Goal: Navigation & Orientation: Find specific page/section

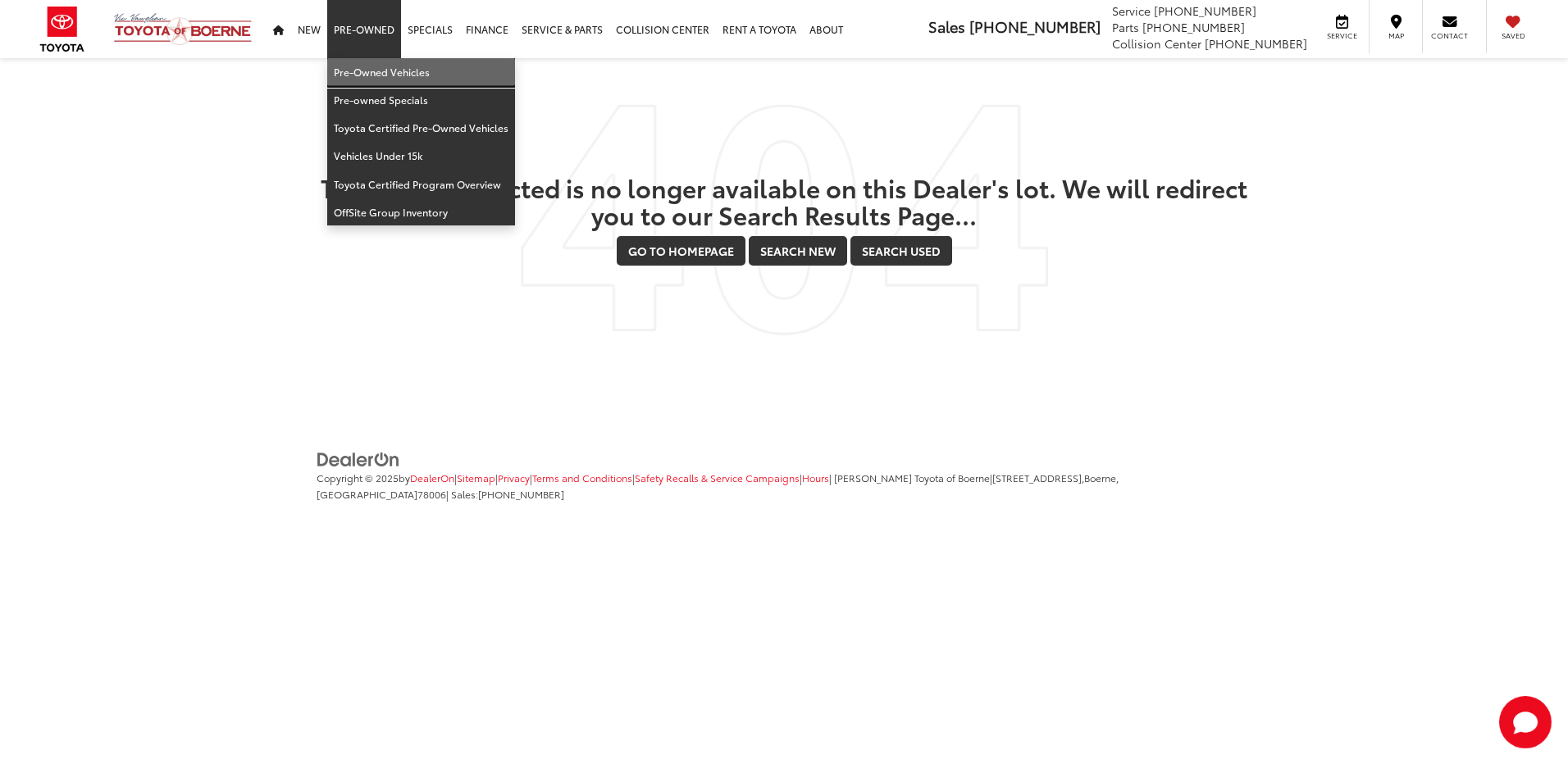
click at [347, 63] on link "Pre-Owned Vehicles" at bounding box center [420, 72] width 187 height 28
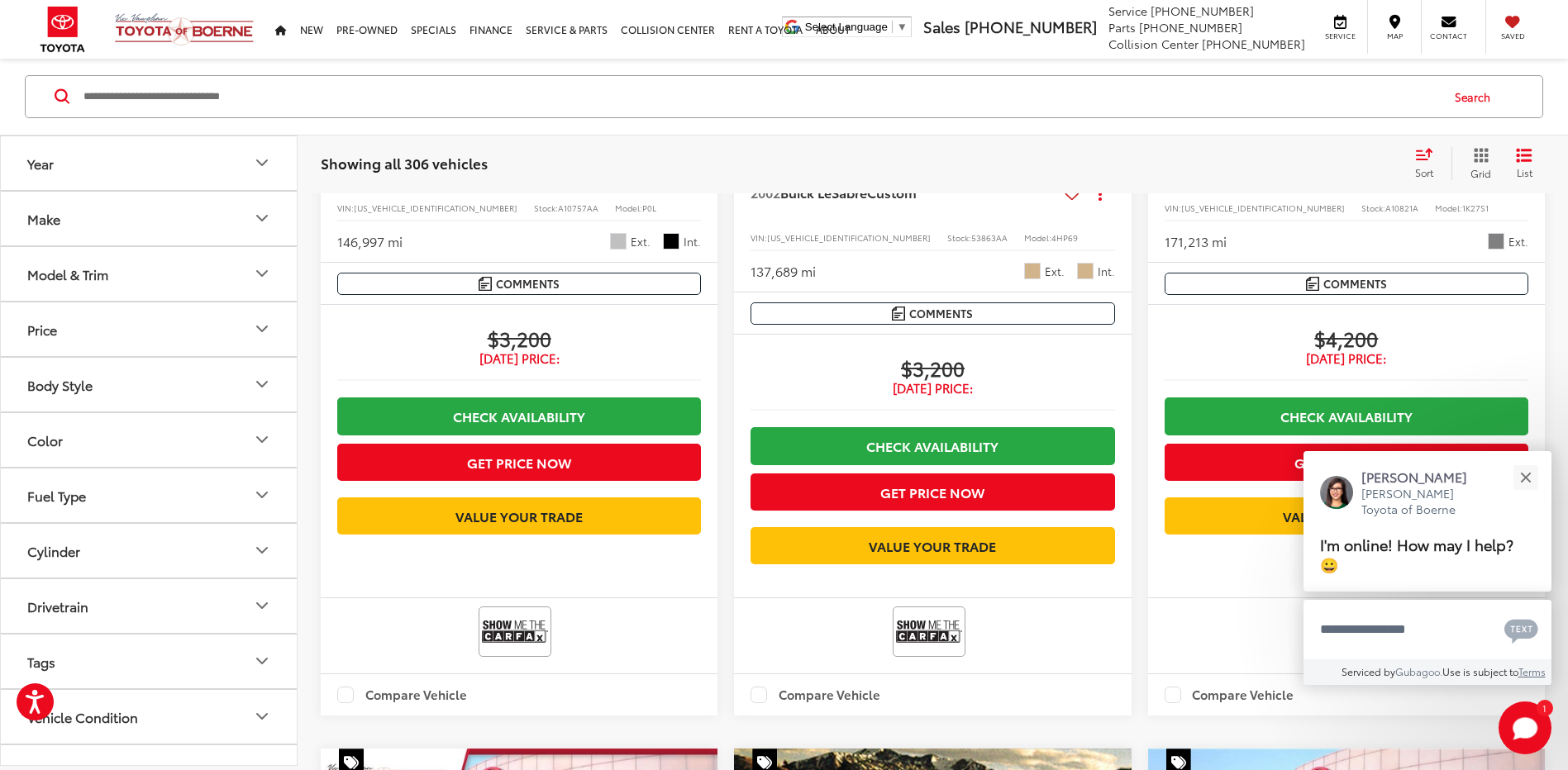
scroll to position [1488, 0]
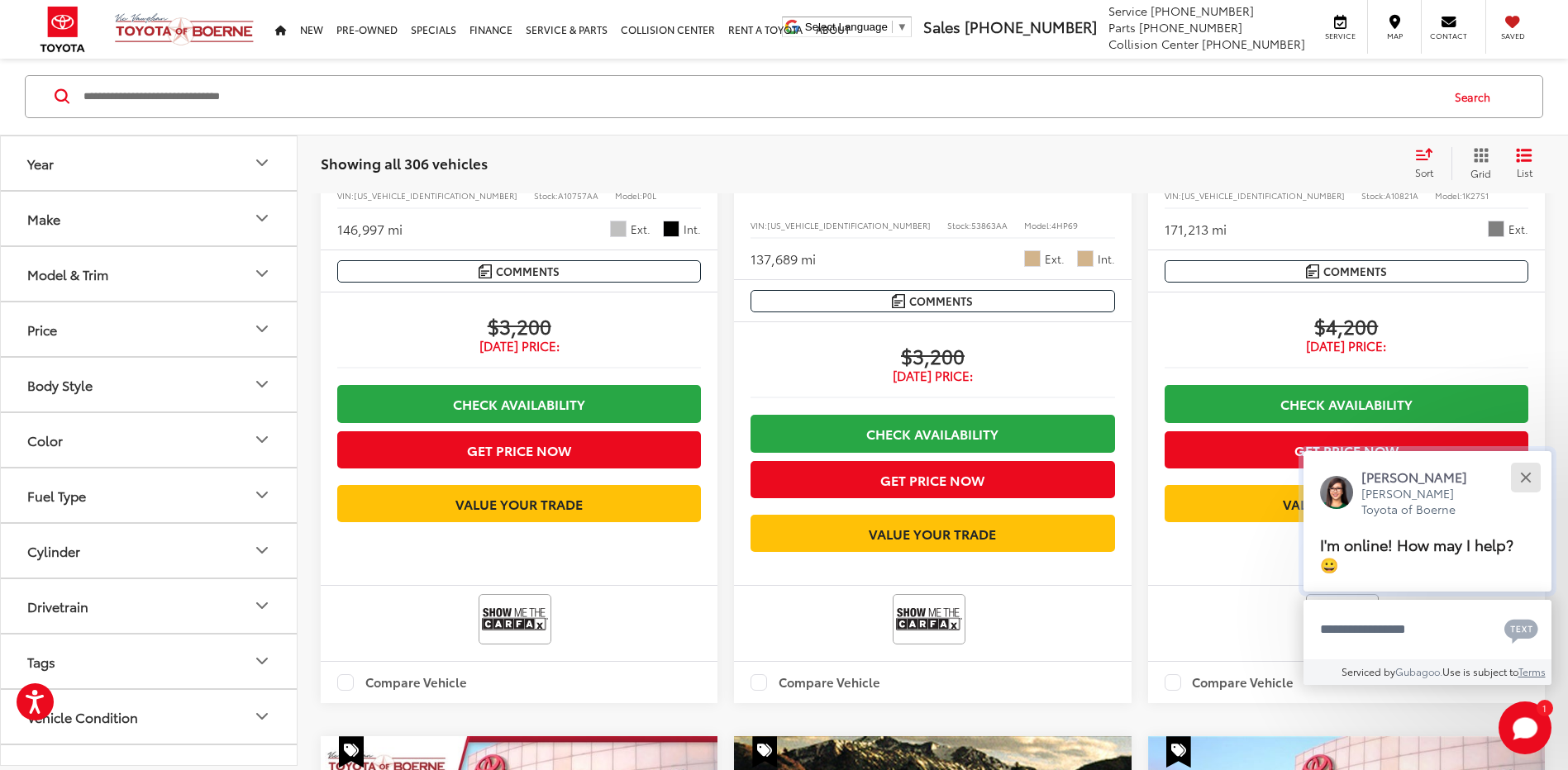
click at [1517, 477] on button "Close" at bounding box center [1525, 477] width 36 height 36
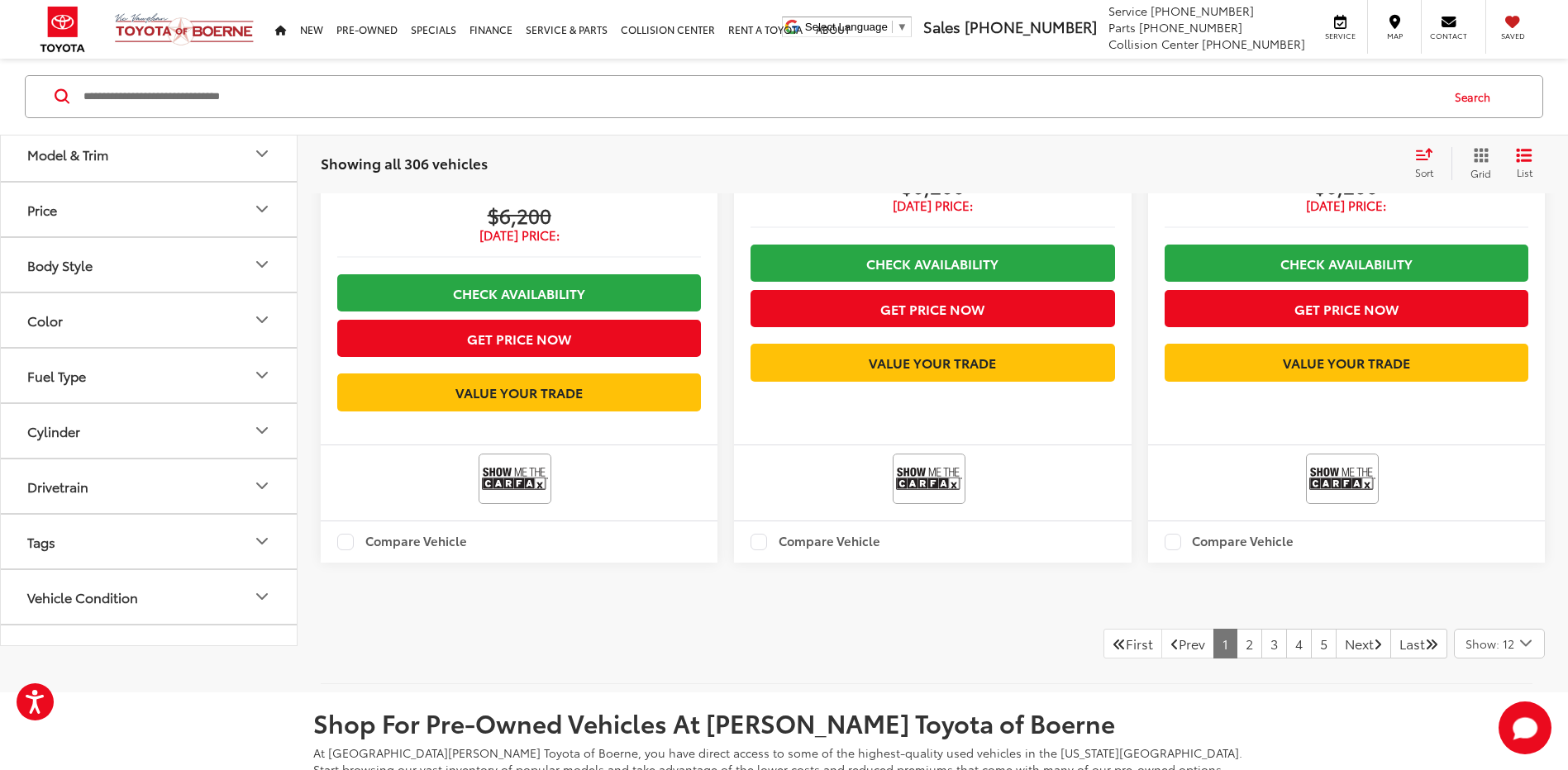
scroll to position [3967, 0]
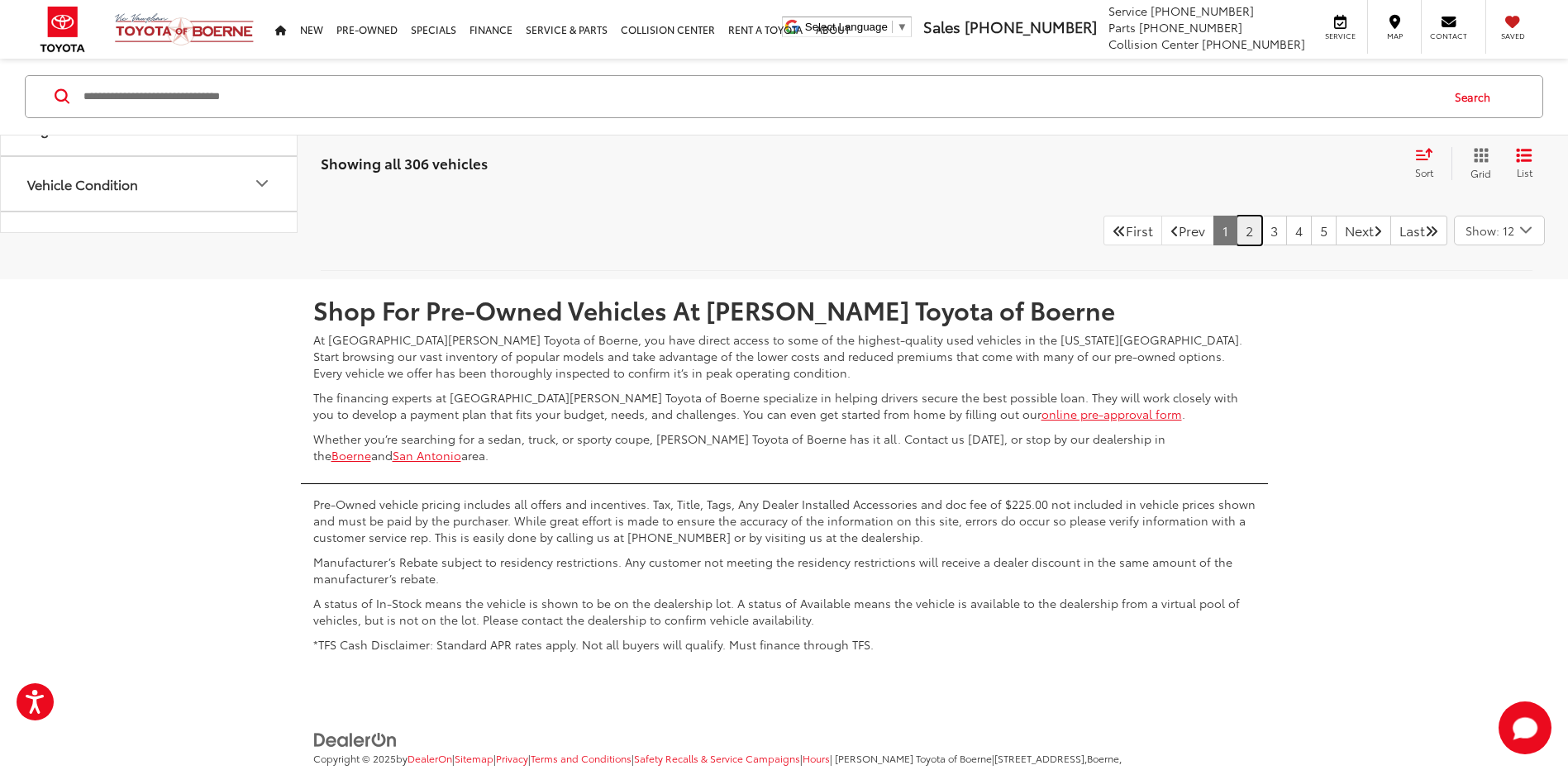
click at [1236, 246] on link "2" at bounding box center [1249, 231] width 26 height 30
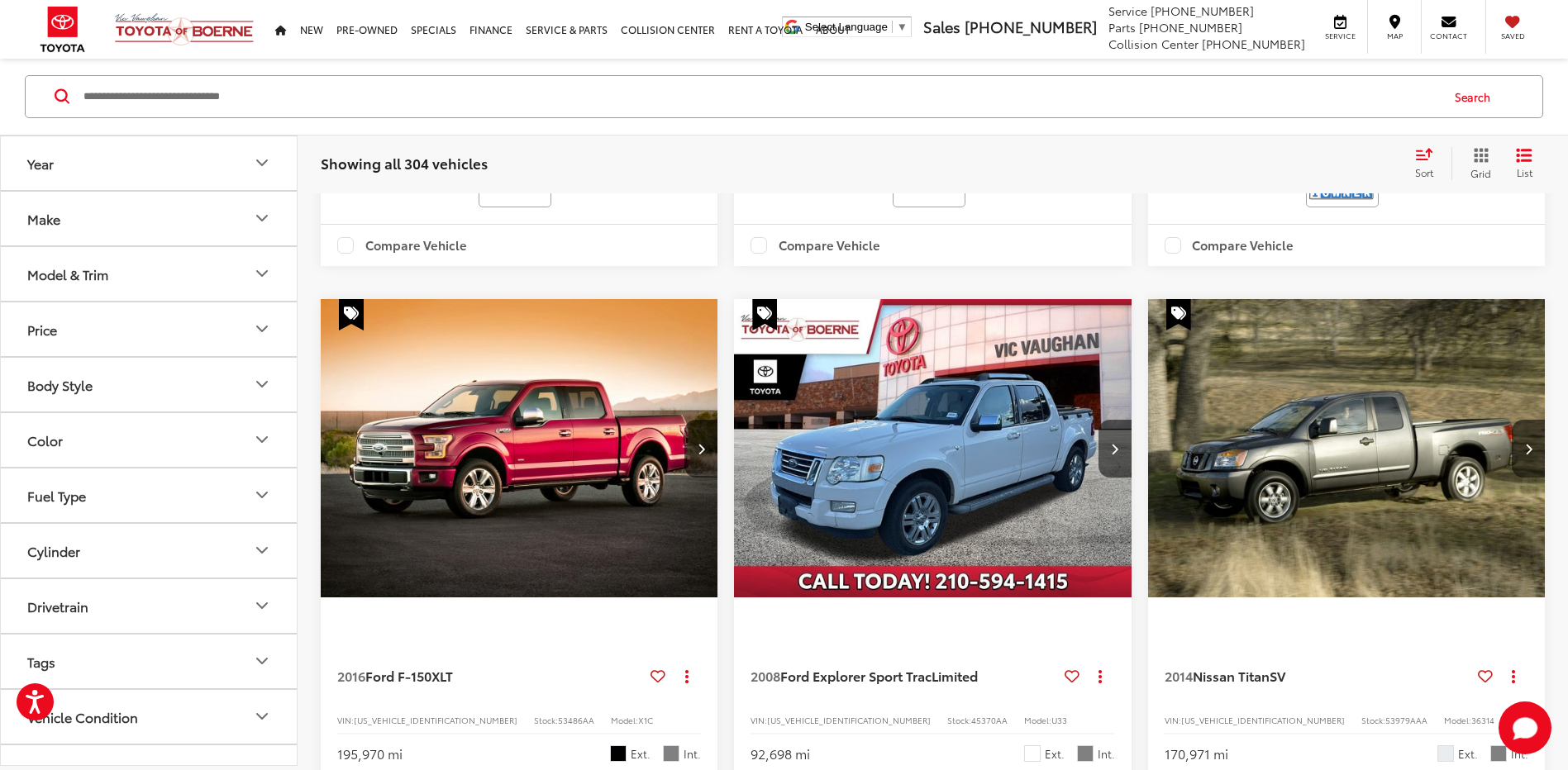
scroll to position [2913, 0]
